Goal: Entertainment & Leisure: Browse casually

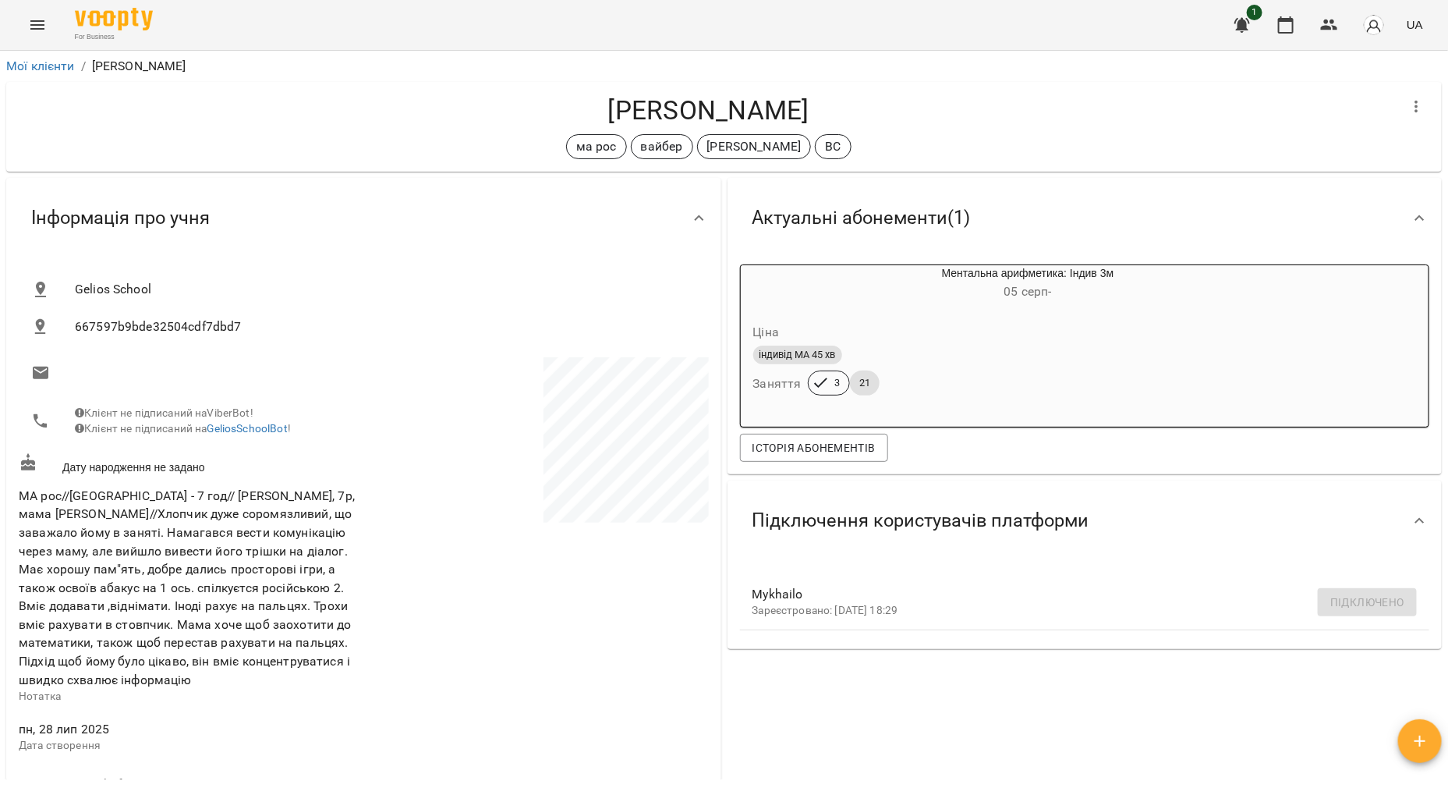
click at [32, 27] on icon "Menu" at bounding box center [37, 25] width 19 height 19
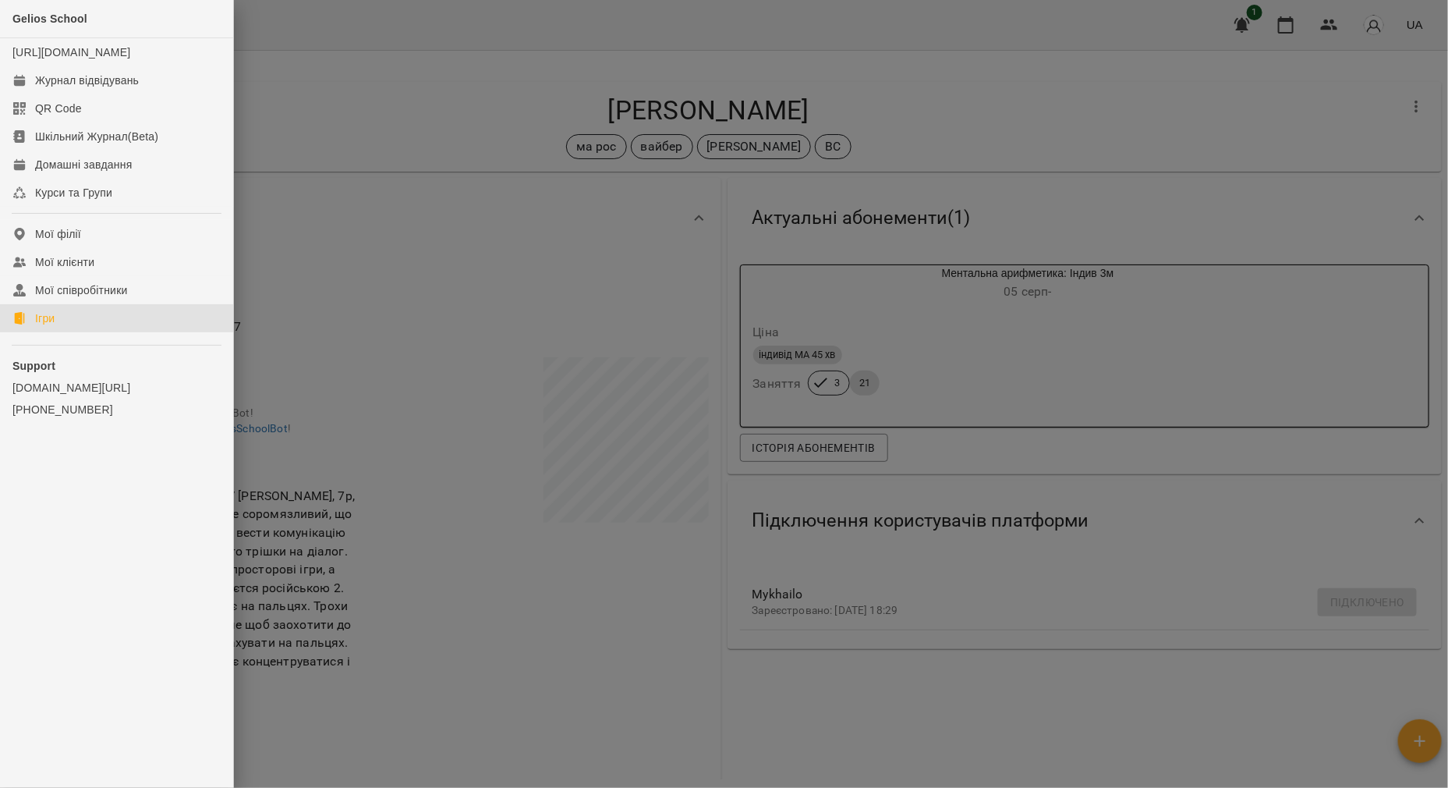
click at [86, 324] on link "Ігри" at bounding box center [116, 318] width 233 height 28
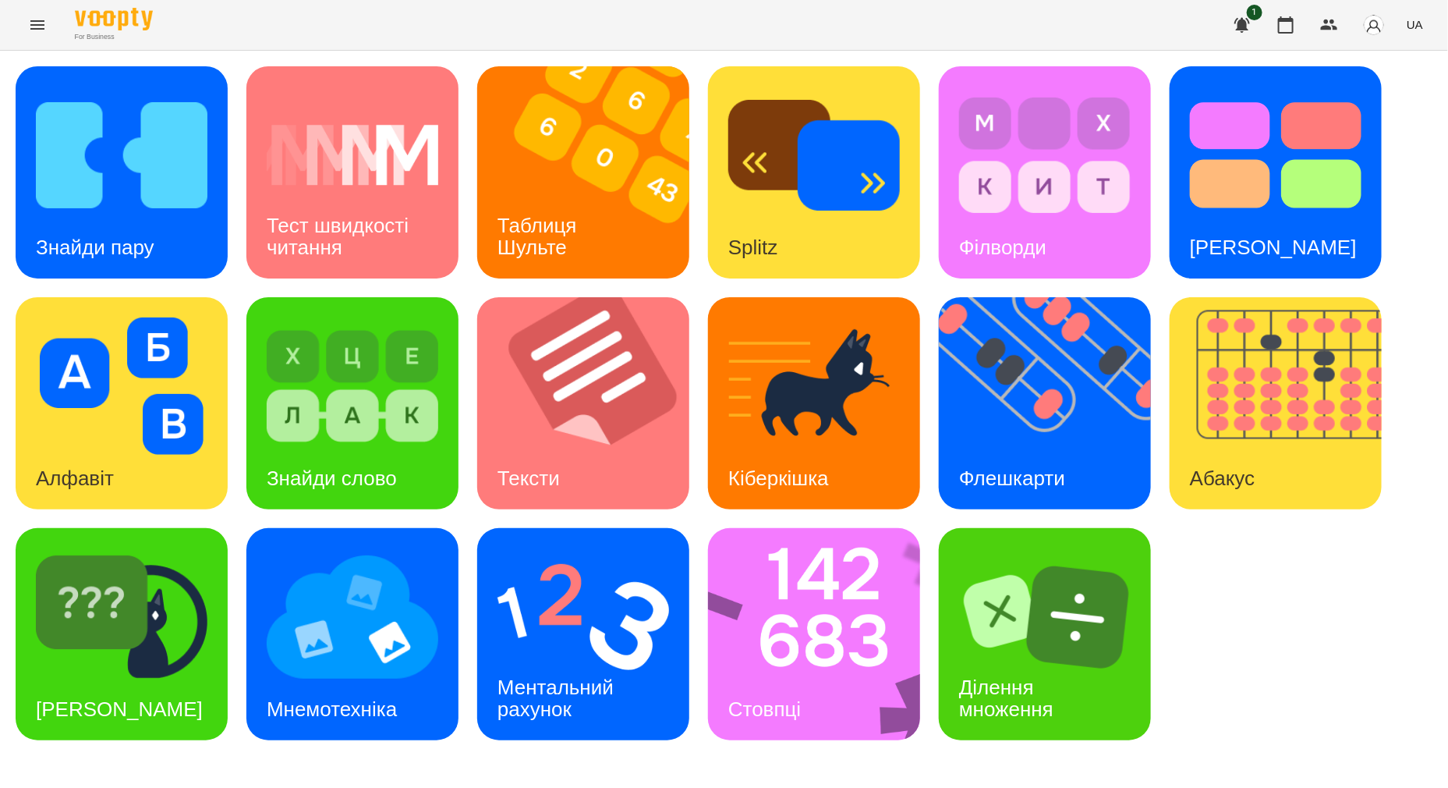
click at [1409, 24] on span "UA" at bounding box center [1415, 24] width 16 height 16
click at [1368, 125] on div "Русский" at bounding box center [1386, 116] width 80 height 28
click at [31, 21] on icon "Menu" at bounding box center [37, 24] width 14 height 9
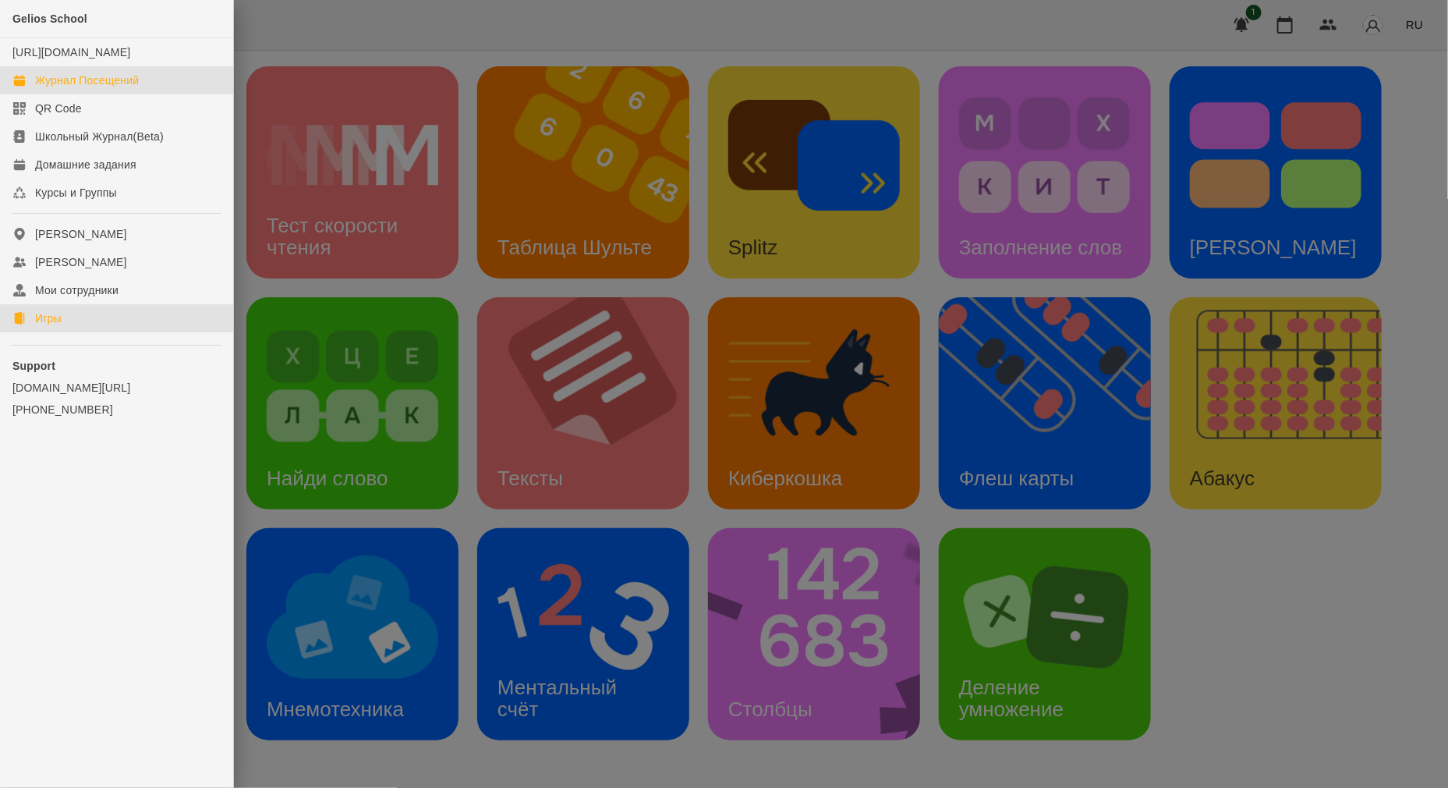
click at [55, 88] on div "Журнал Посещений" at bounding box center [87, 81] width 104 height 16
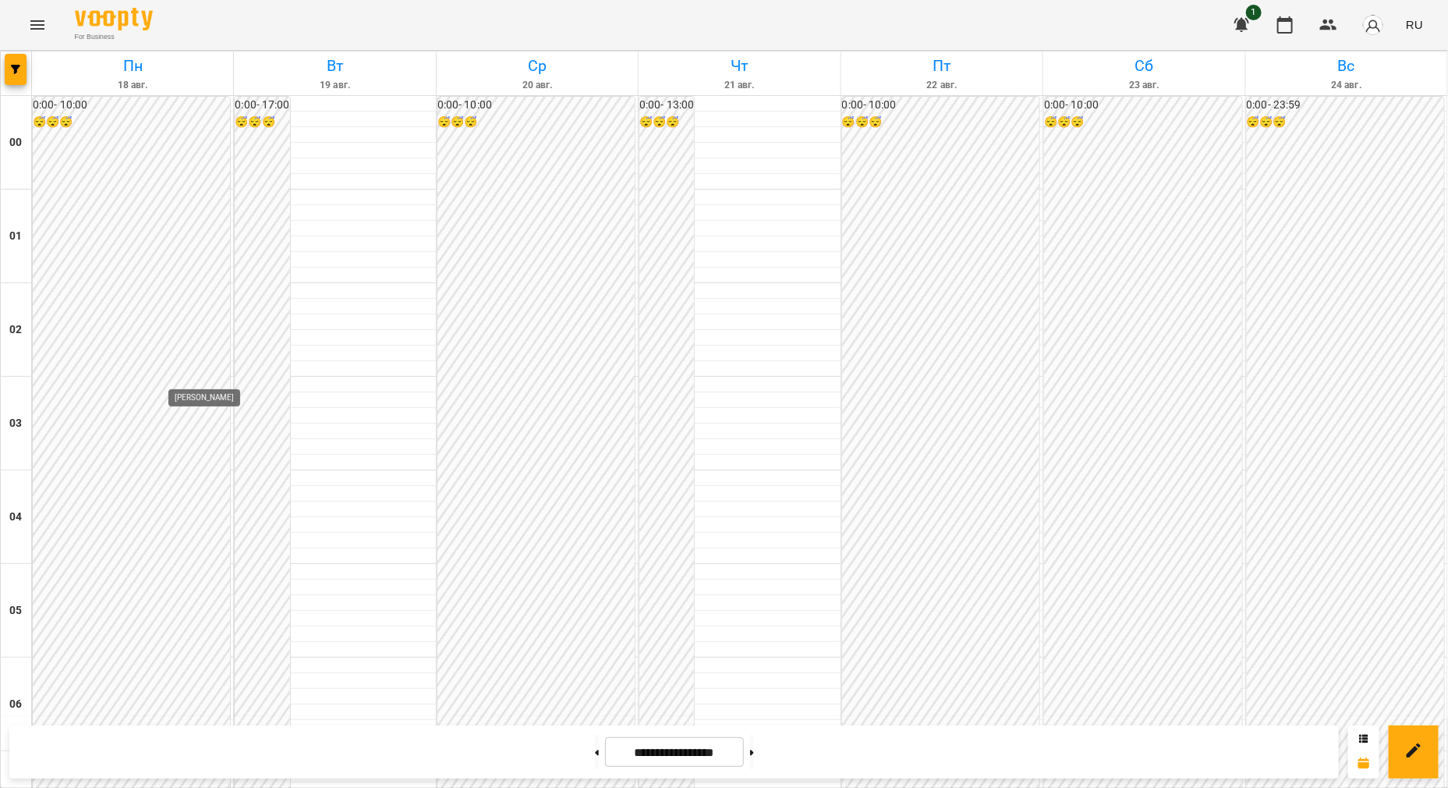
scroll to position [1624, 0]
click at [39, 20] on icon "Menu" at bounding box center [37, 24] width 14 height 9
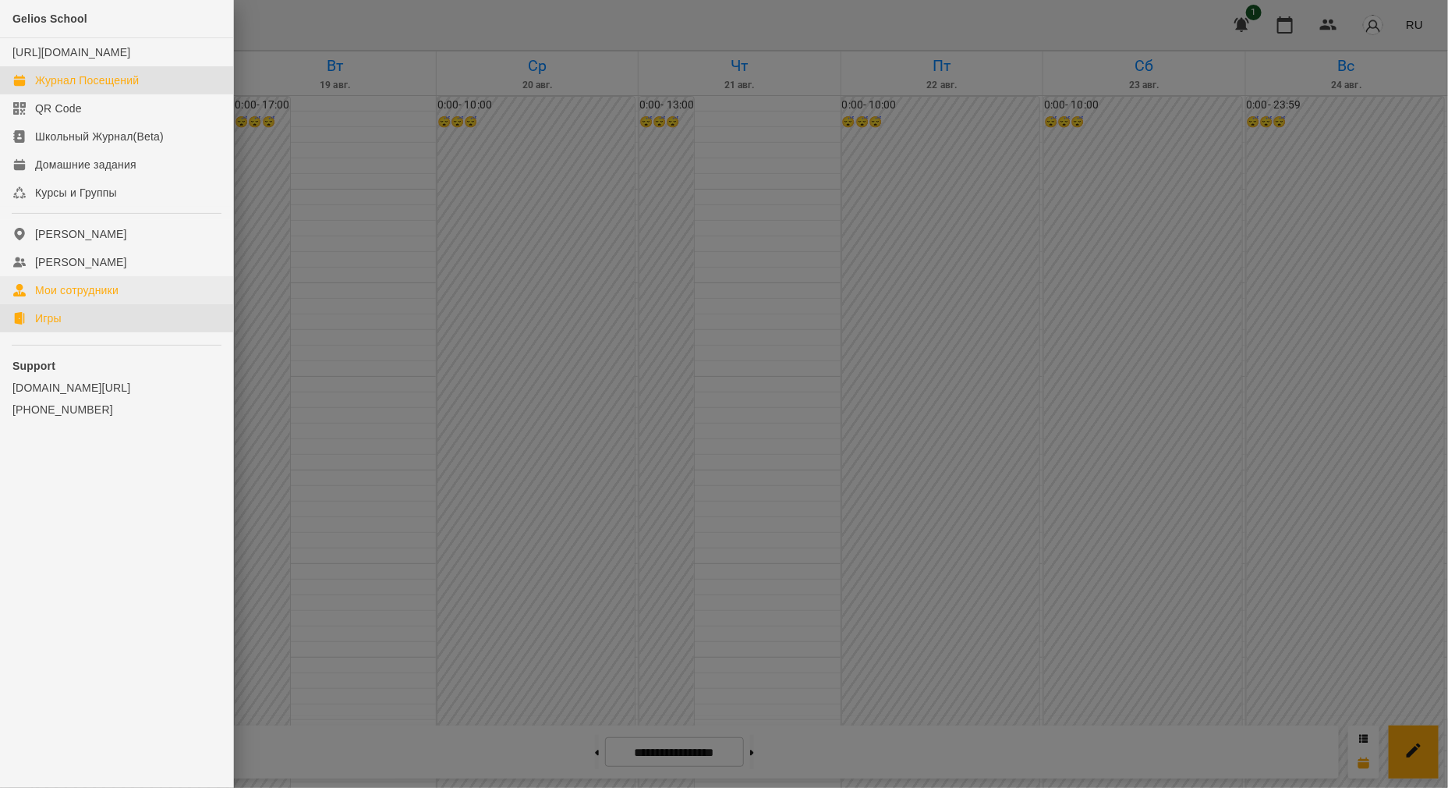
click at [63, 324] on link "Игры" at bounding box center [116, 318] width 233 height 28
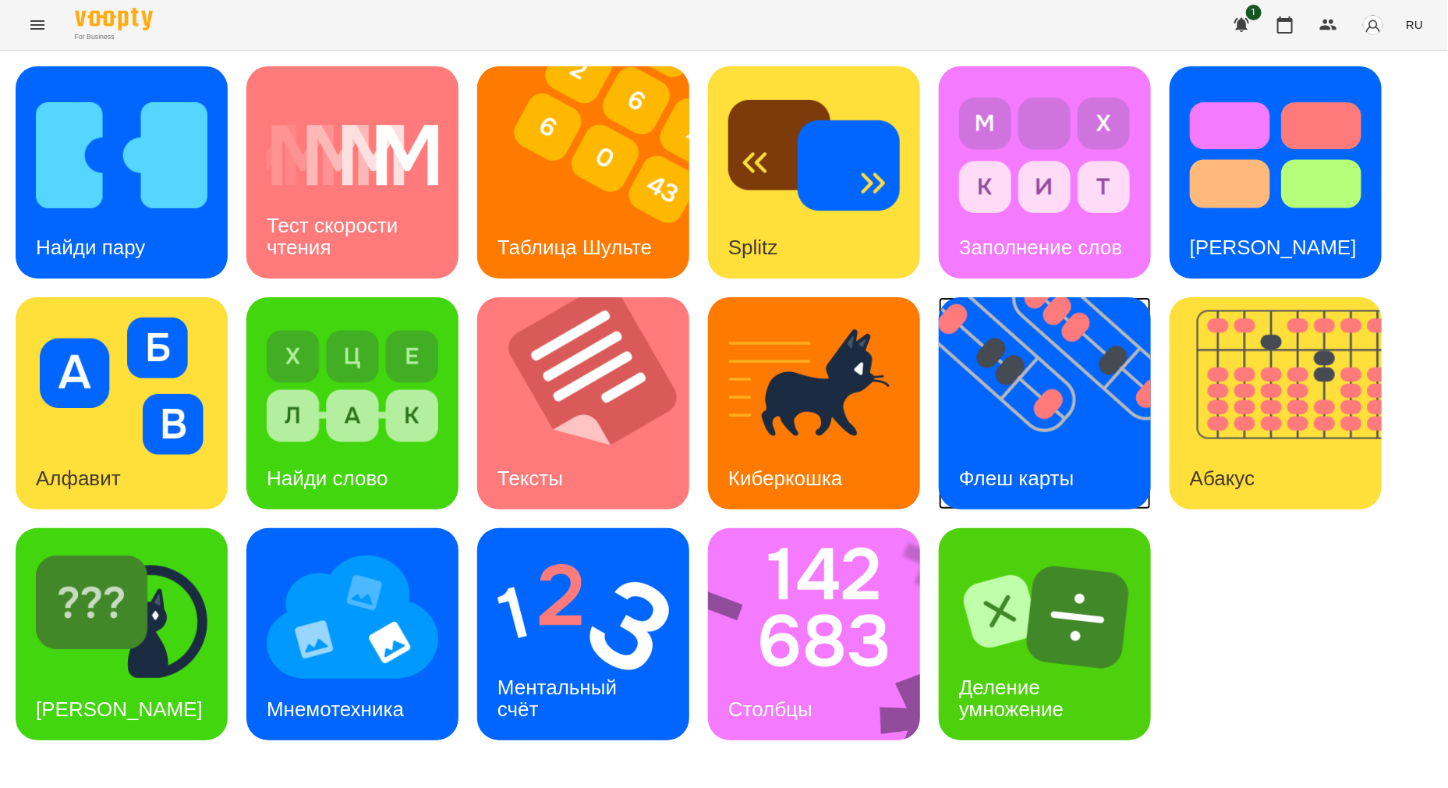
click at [1065, 399] on img at bounding box center [1055, 403] width 232 height 212
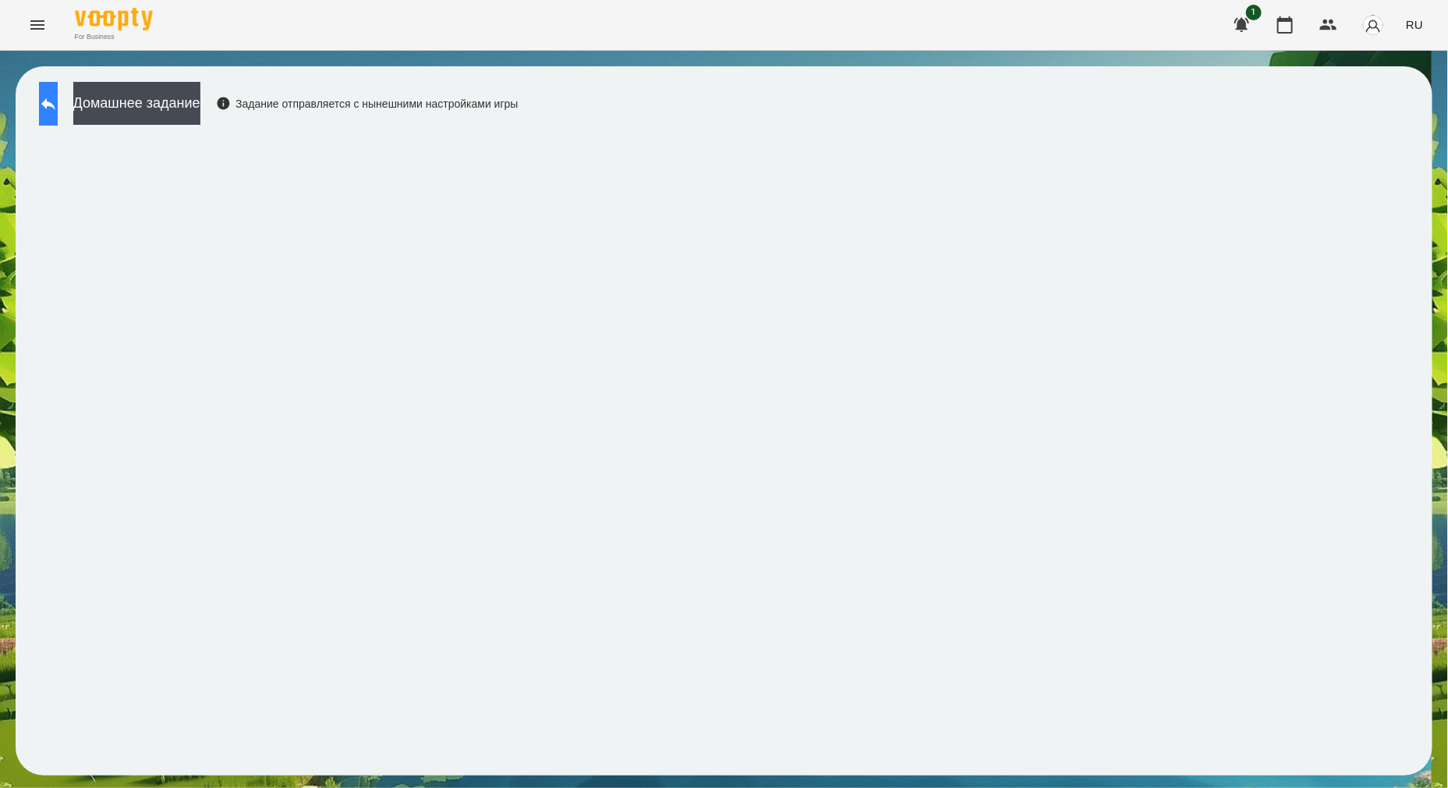
click at [58, 101] on icon at bounding box center [48, 103] width 19 height 19
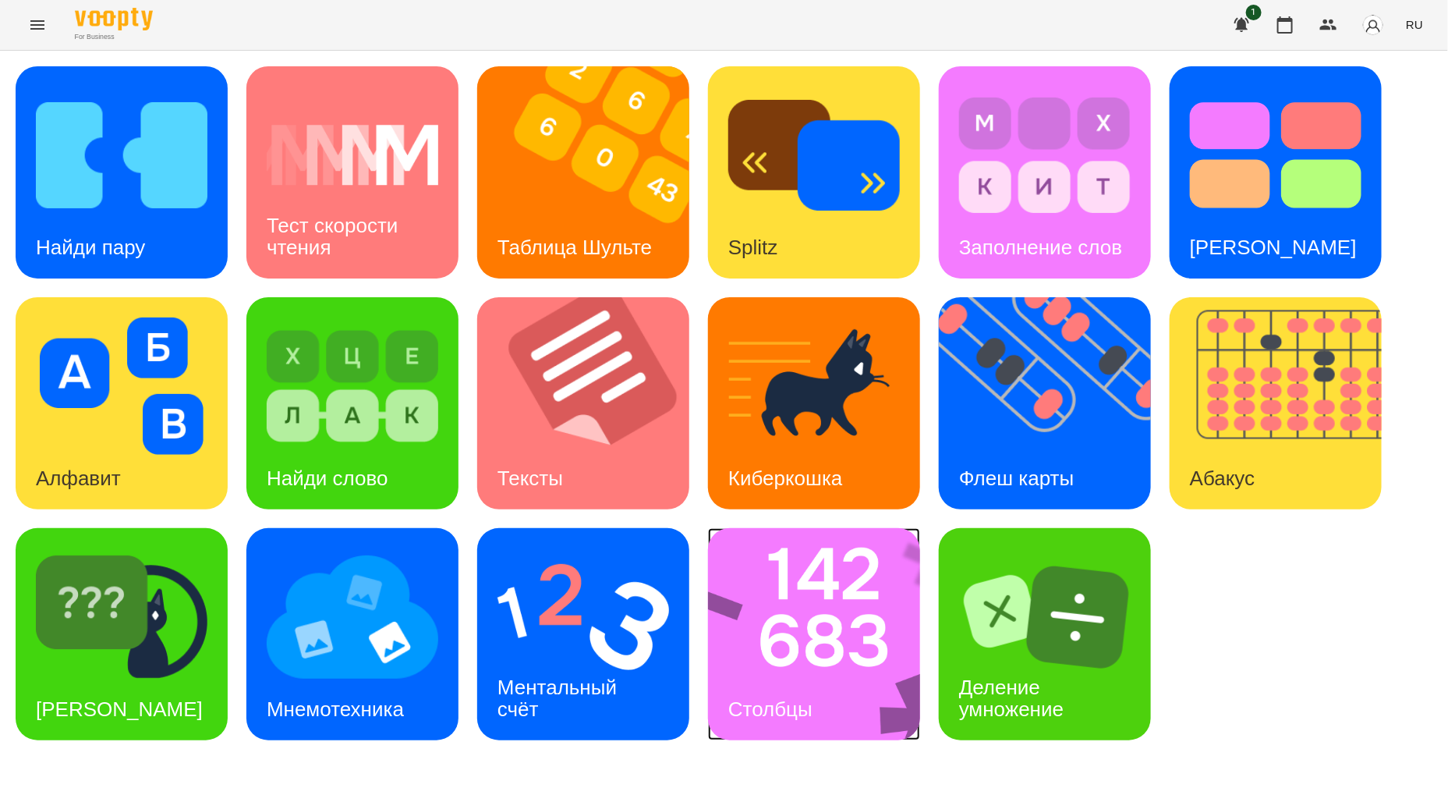
click at [806, 651] on img at bounding box center [824, 634] width 232 height 212
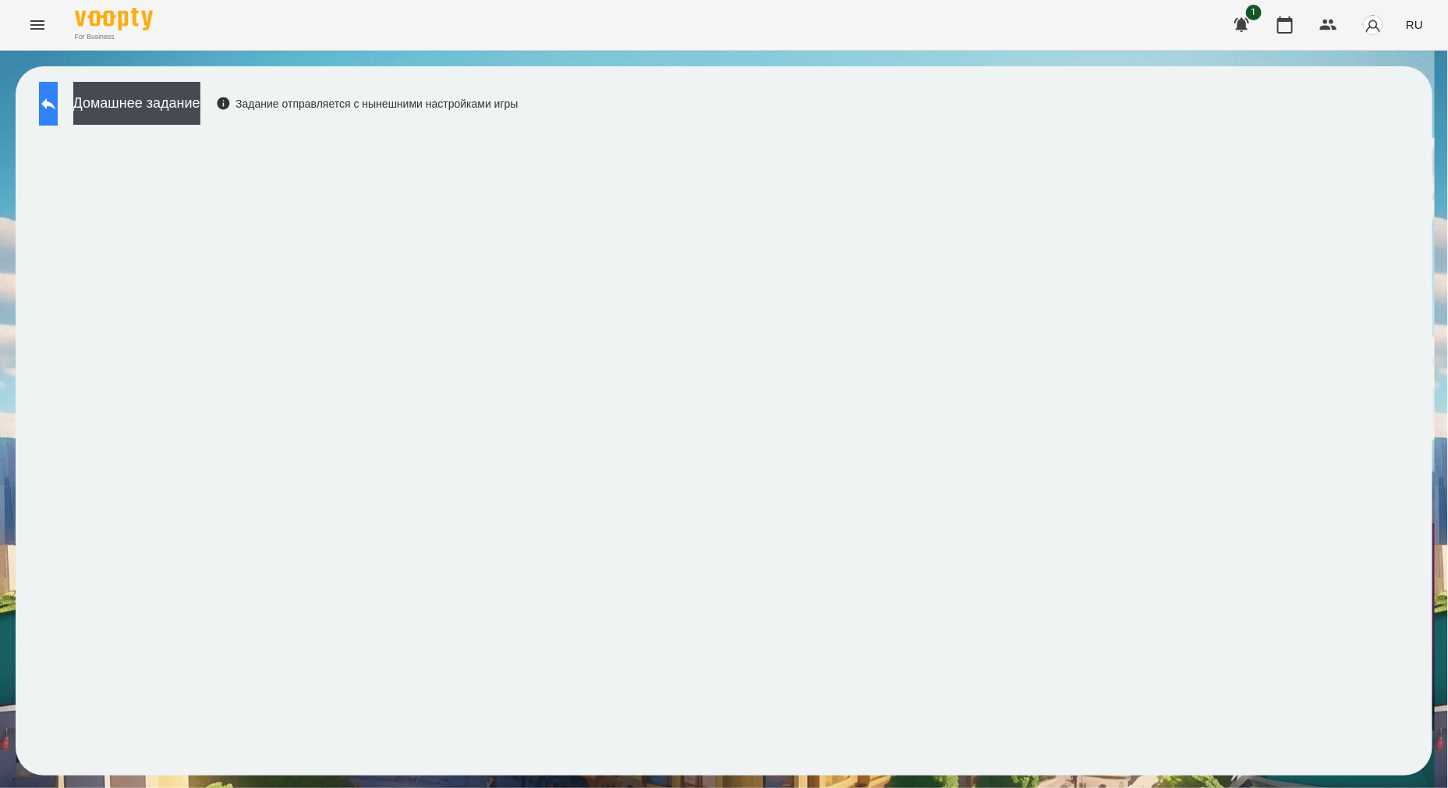
click at [58, 121] on button at bounding box center [48, 104] width 19 height 44
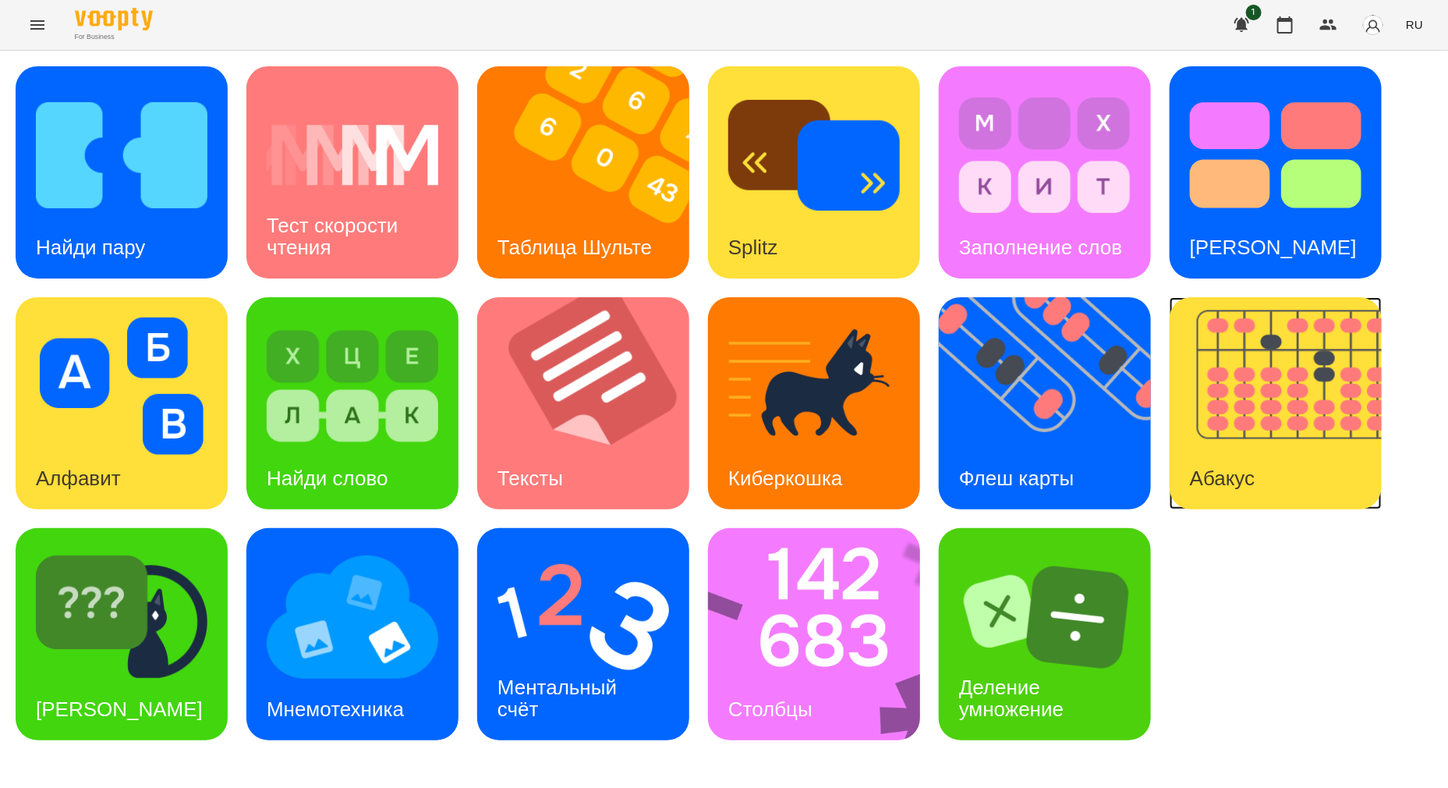
click at [1287, 429] on img at bounding box center [1286, 403] width 232 height 212
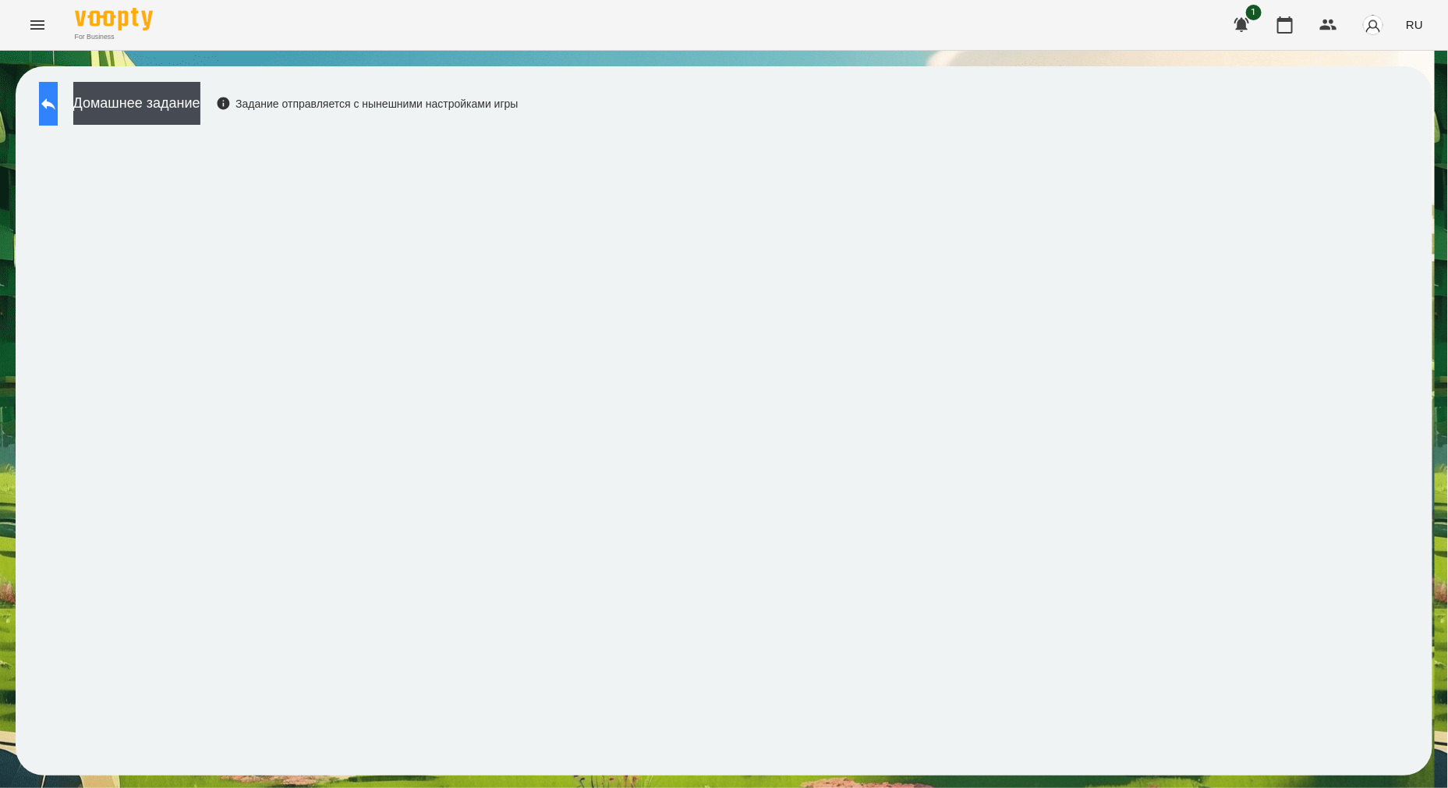
click at [58, 108] on icon at bounding box center [48, 103] width 19 height 19
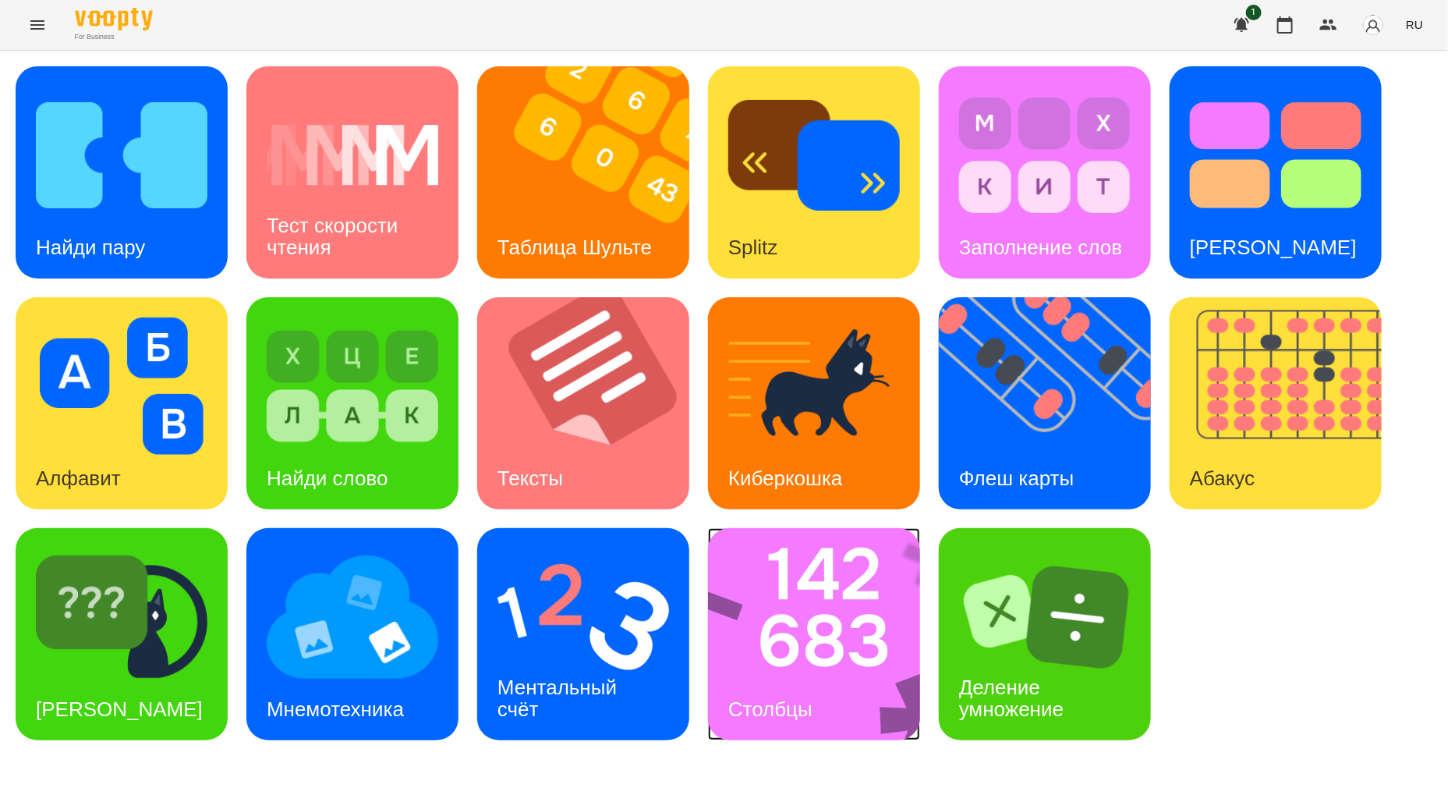
click at [784, 581] on img at bounding box center [824, 634] width 232 height 212
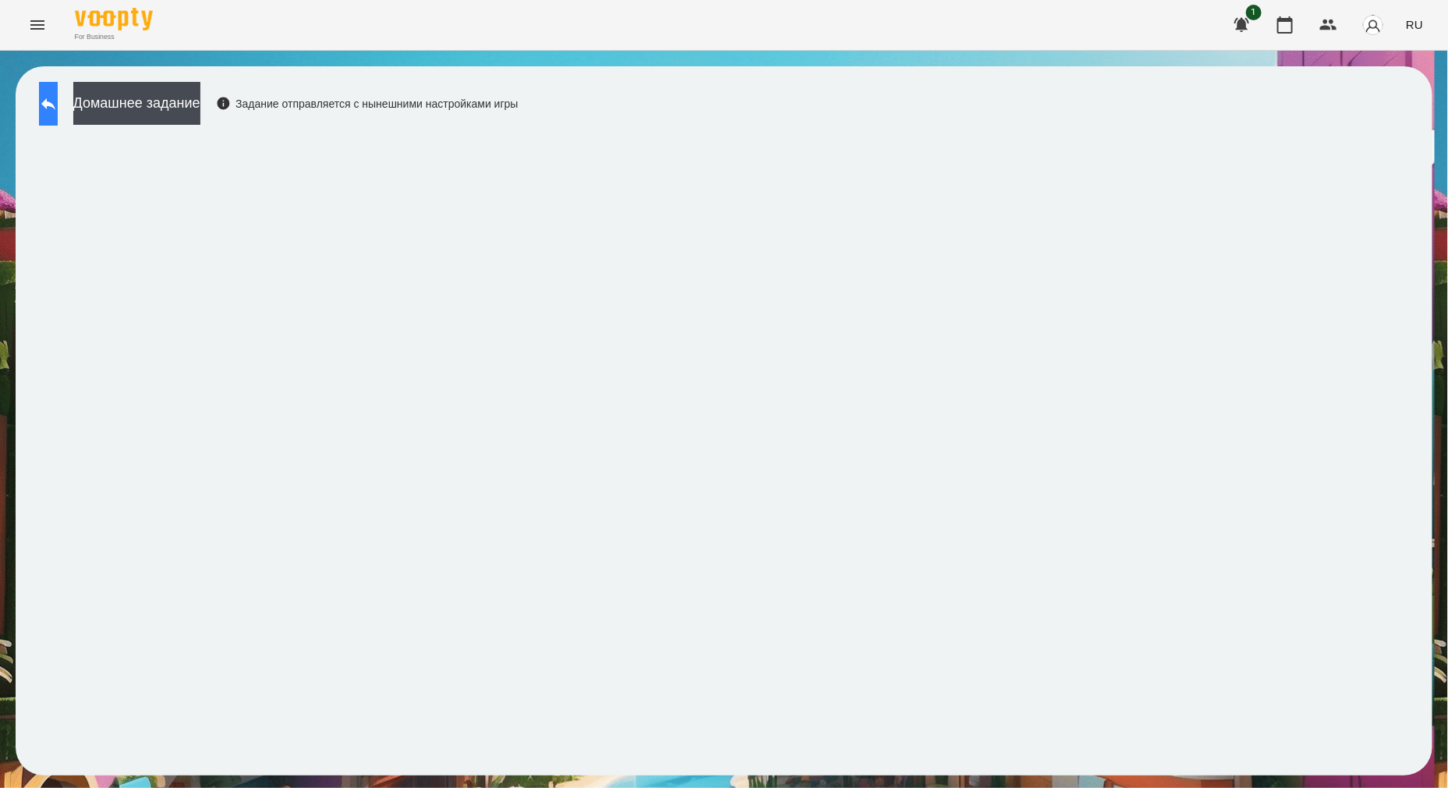
click at [58, 108] on icon at bounding box center [48, 103] width 19 height 19
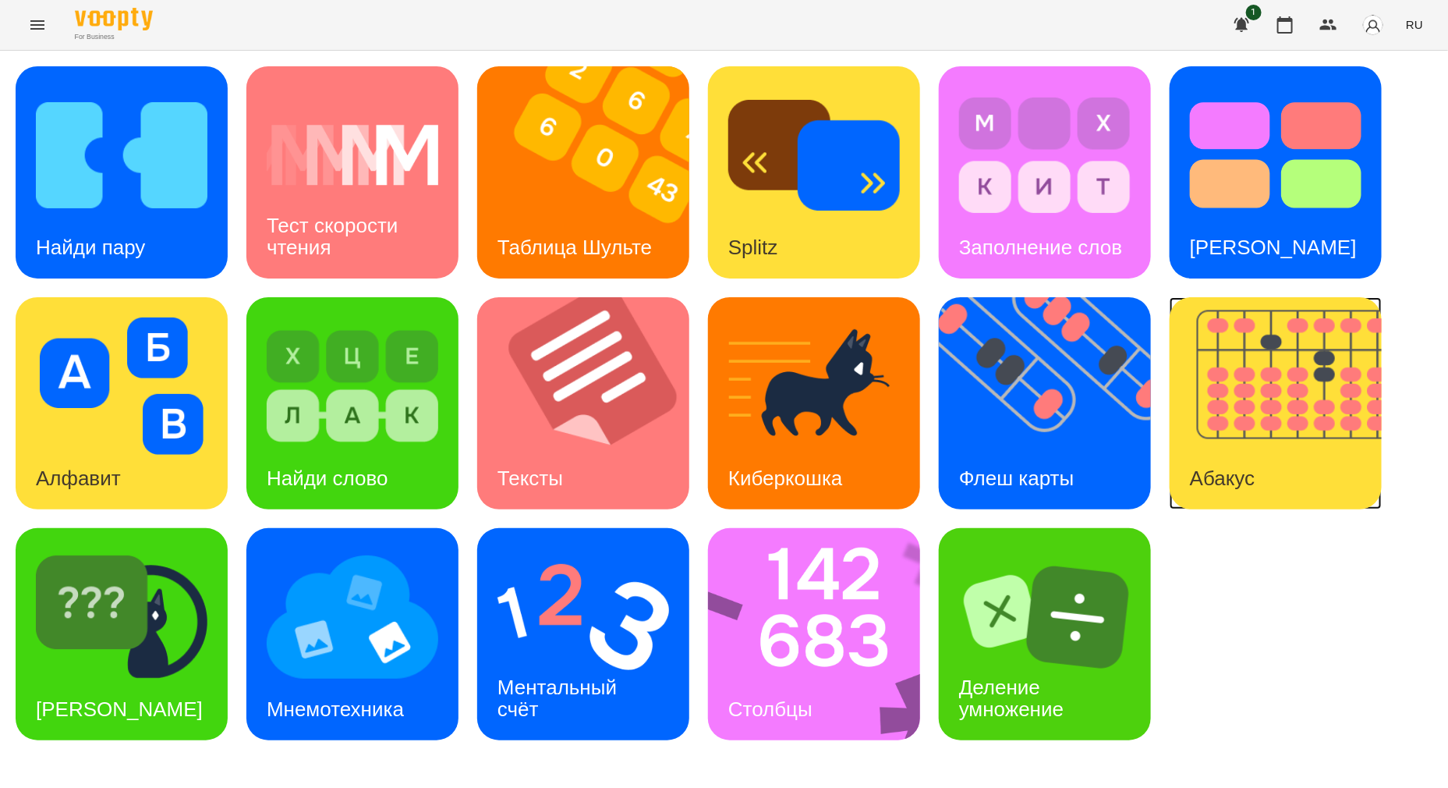
click at [1294, 386] on img at bounding box center [1286, 403] width 232 height 212
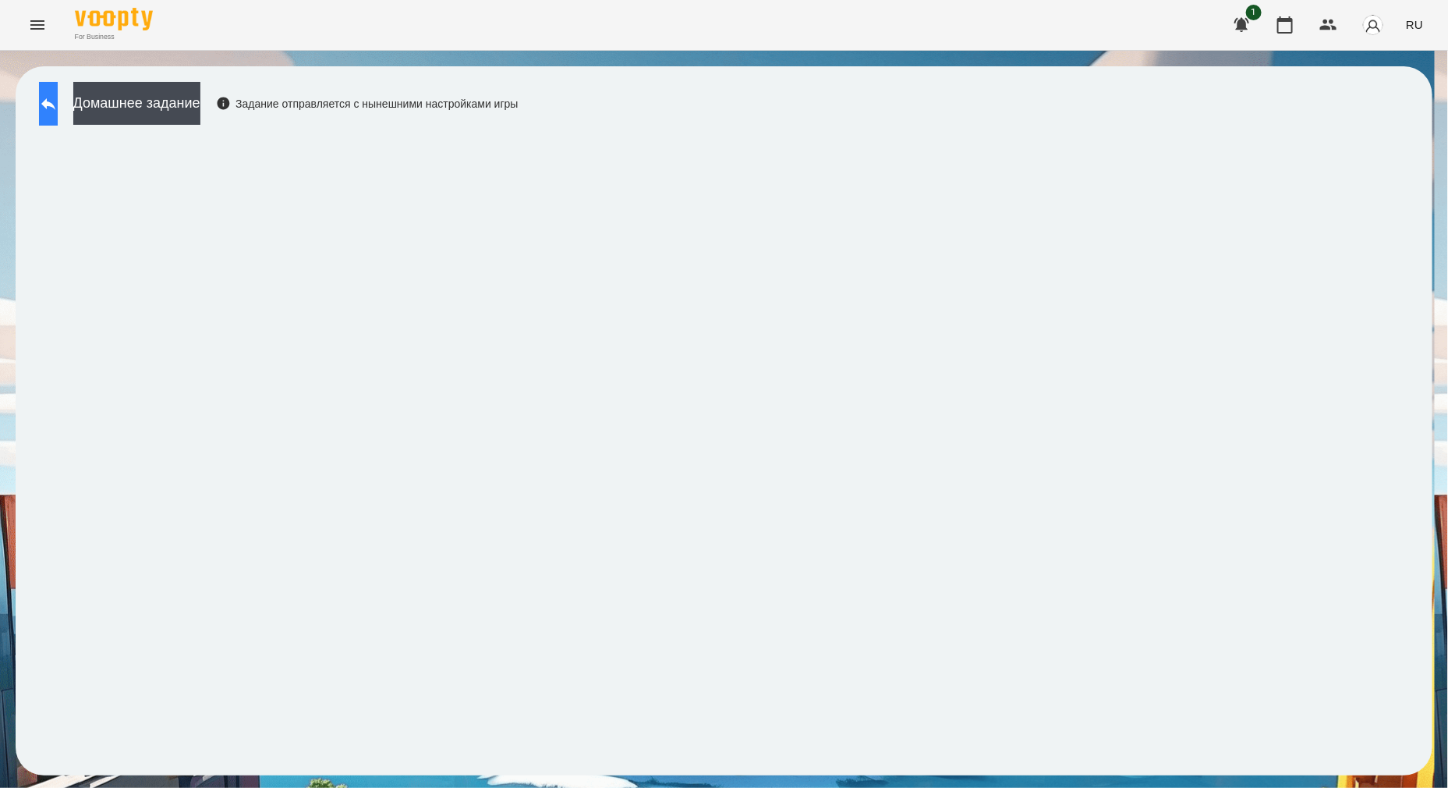
click at [40, 105] on button at bounding box center [48, 104] width 19 height 44
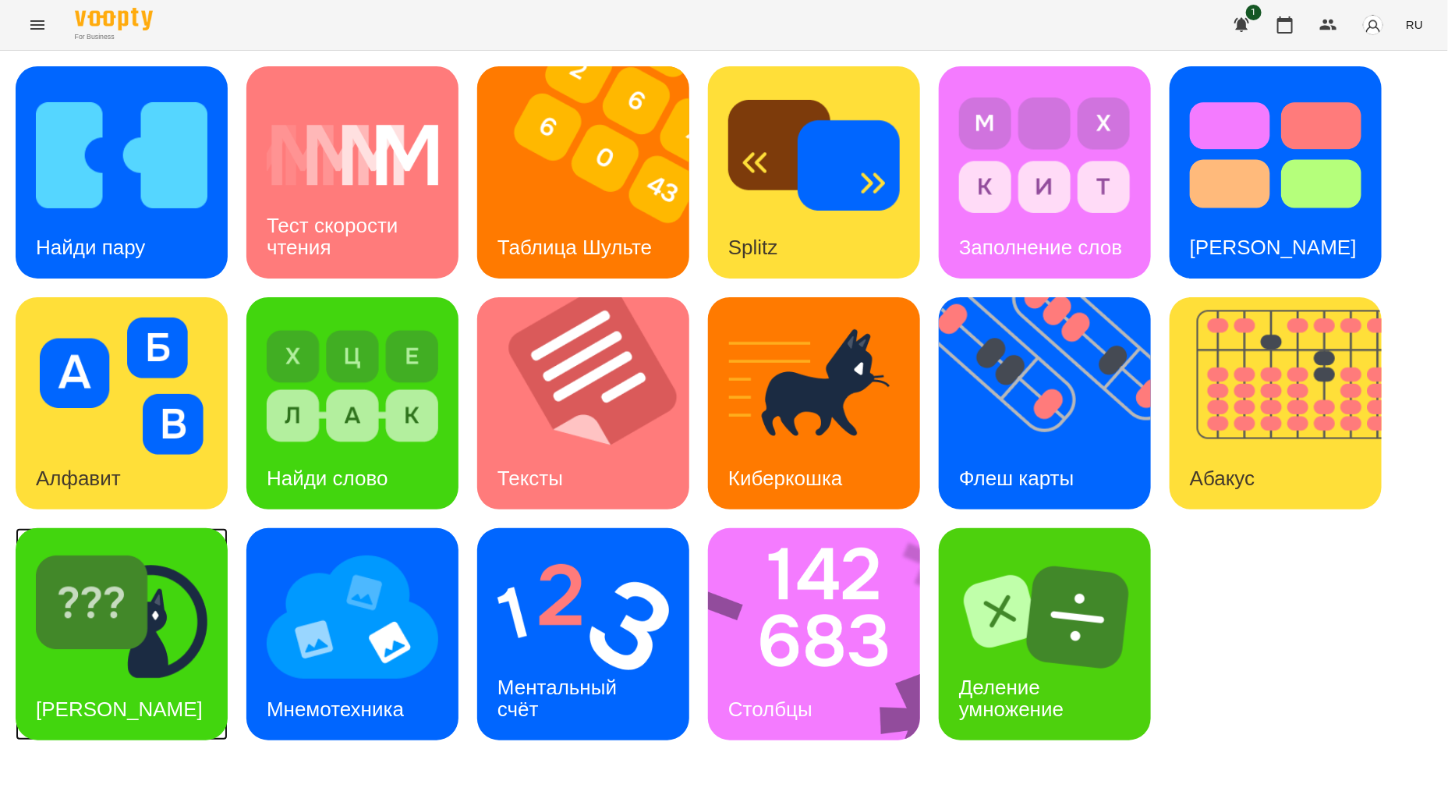
click at [172, 678] on div "[PERSON_NAME]" at bounding box center [119, 709] width 207 height 62
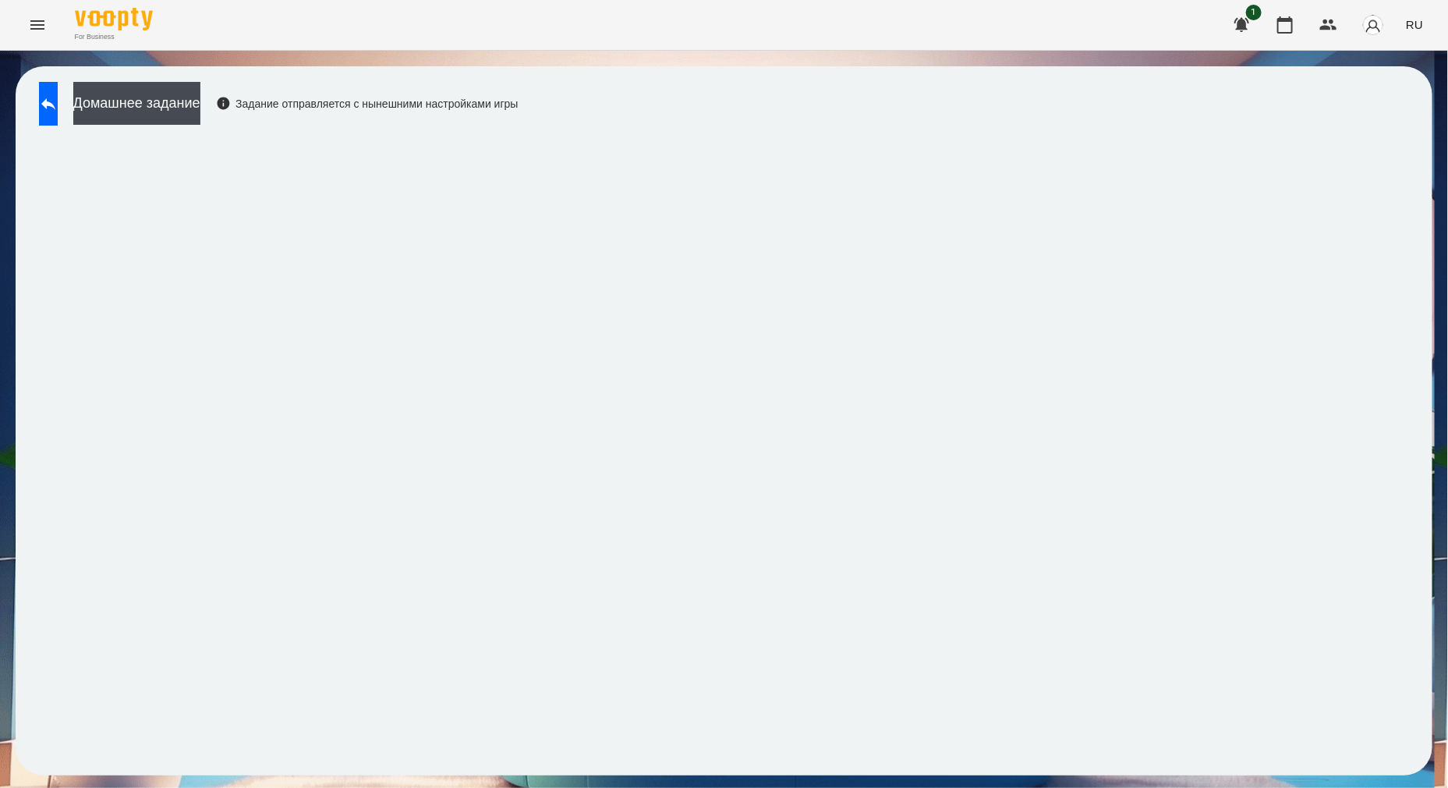
click at [20, 398] on div "Домашнее задание Задание отправляется с нынешними настройками игры" at bounding box center [724, 420] width 1417 height 709
